Goal: Transaction & Acquisition: Book appointment/travel/reservation

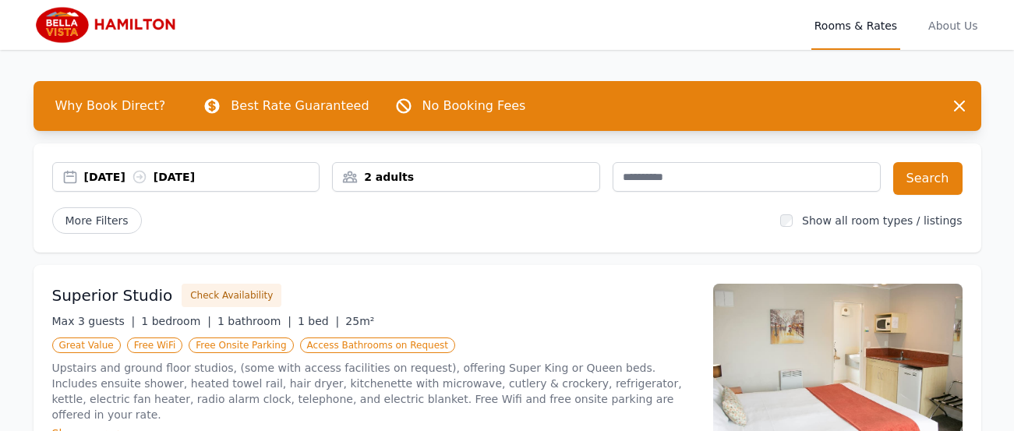
click at [456, 174] on div "2 adults" at bounding box center [466, 177] width 266 height 16
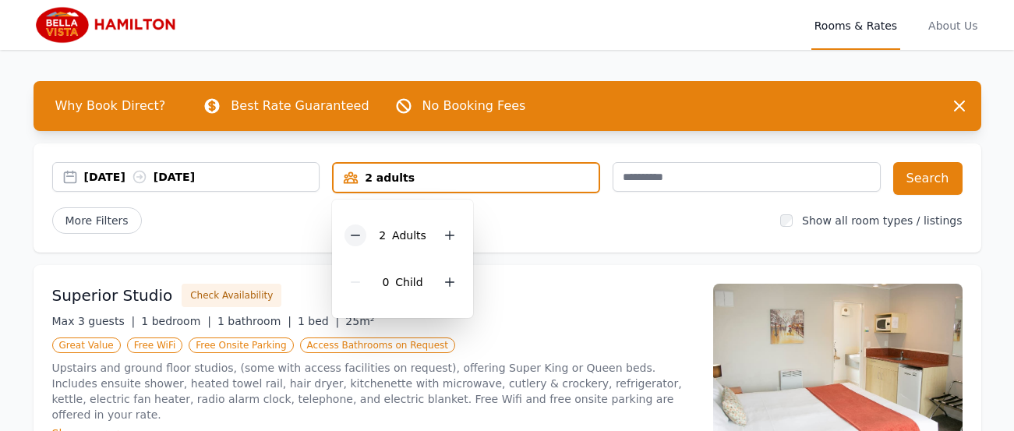
click at [359, 231] on icon at bounding box center [355, 235] width 12 height 12
click at [926, 184] on button "Search" at bounding box center [927, 178] width 69 height 33
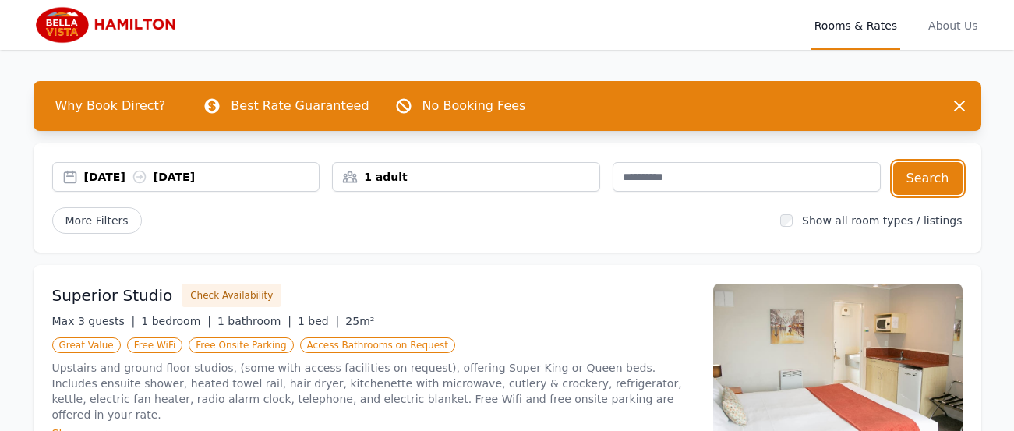
click at [225, 178] on div "[DATE] [DATE]" at bounding box center [201, 177] width 235 height 16
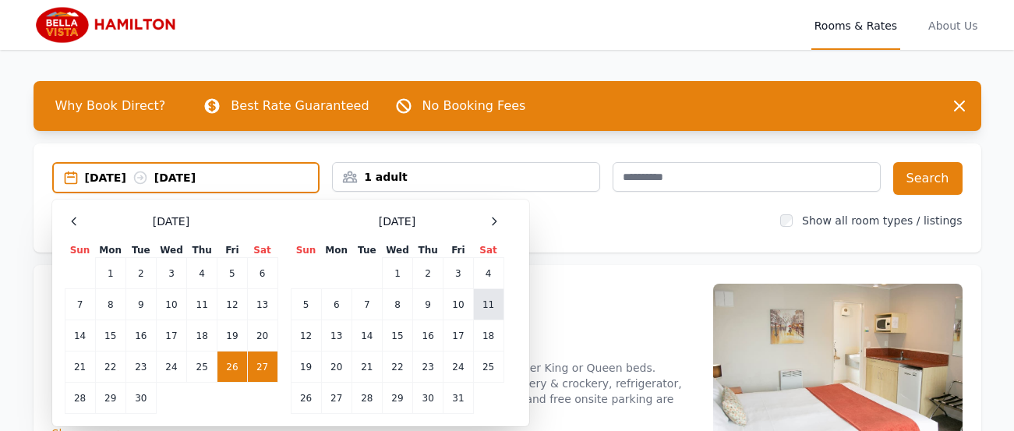
click at [494, 307] on td "11" at bounding box center [488, 304] width 30 height 31
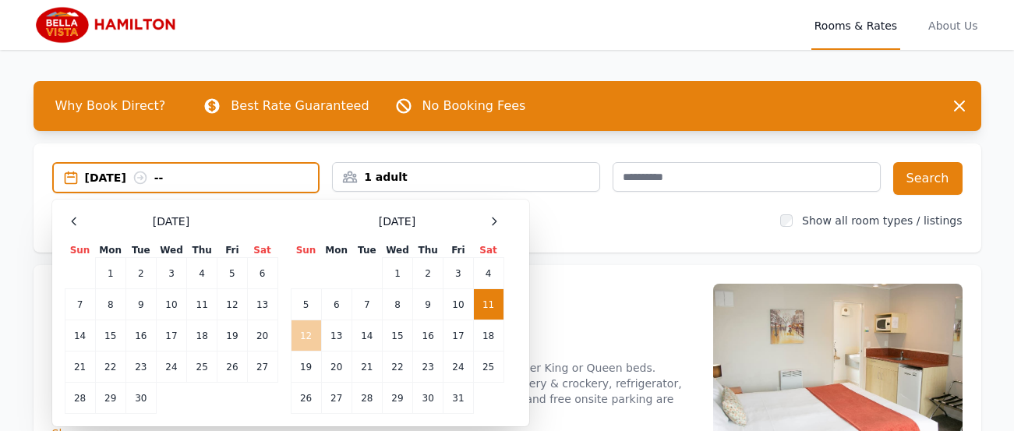
click at [305, 331] on td "12" at bounding box center [306, 335] width 30 height 31
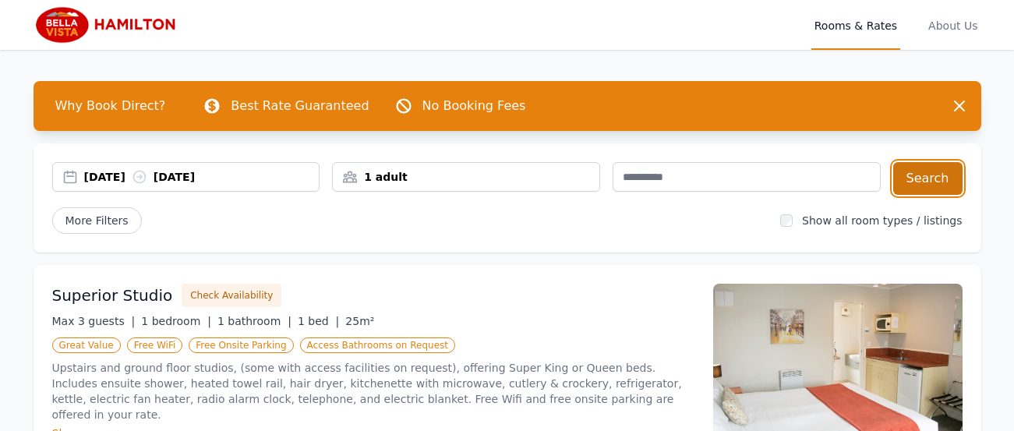
click at [928, 185] on button "Search" at bounding box center [927, 178] width 69 height 33
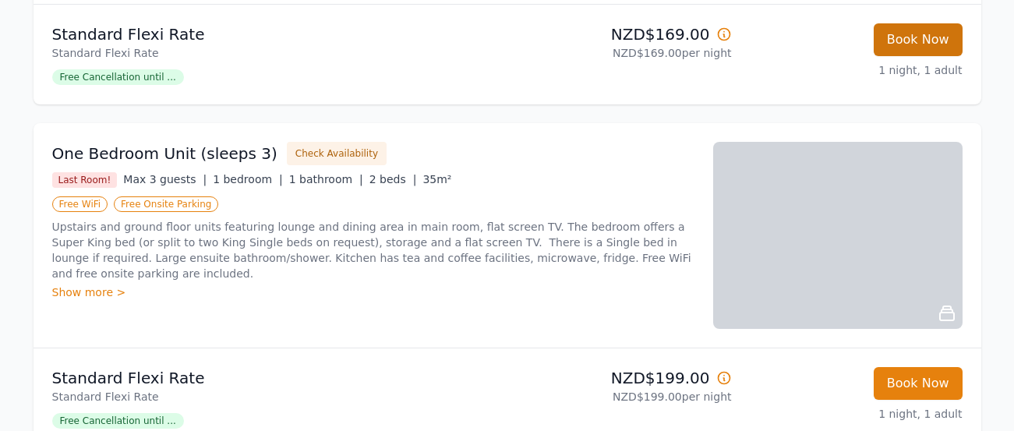
scroll to position [464, 0]
